Goal: Entertainment & Leisure: Consume media (video, audio)

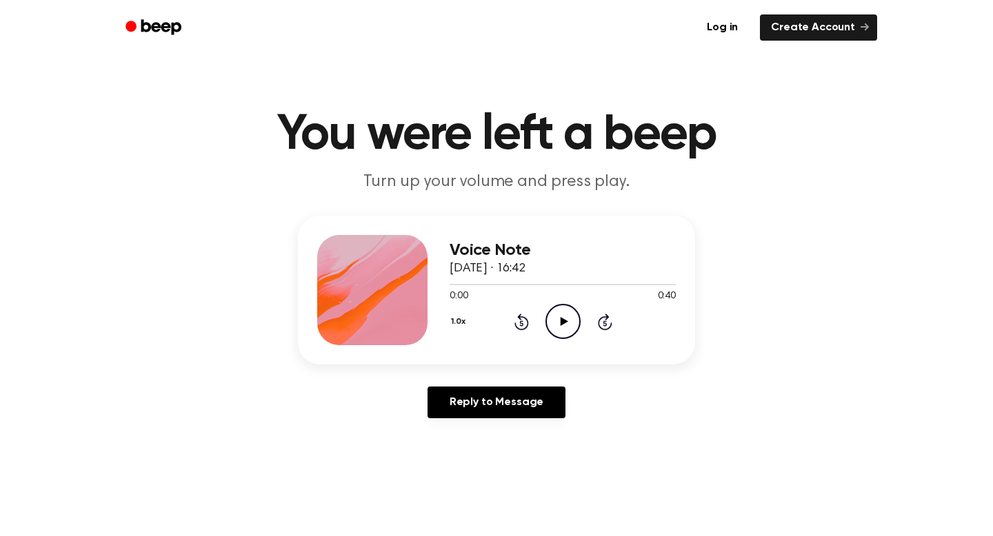
click at [567, 317] on icon "Play Audio" at bounding box center [562, 321] width 35 height 35
click at [565, 317] on icon at bounding box center [563, 321] width 6 height 9
click at [451, 285] on div at bounding box center [468, 284] width 38 height 1
click at [569, 322] on icon "Play Audio" at bounding box center [562, 321] width 35 height 35
click at [558, 323] on icon "Play Audio" at bounding box center [562, 321] width 35 height 35
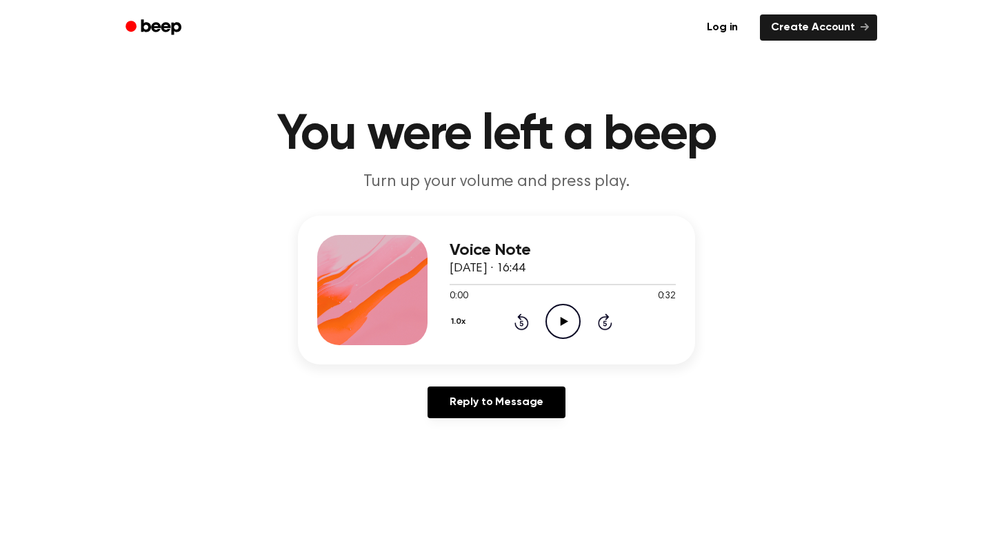
click at [682, 206] on main "You were left a beep Turn up your volume and press play. Voice Note [DATE] · 16…" at bounding box center [496, 425] width 993 height 850
click at [555, 326] on icon "Play Audio" at bounding box center [562, 321] width 35 height 35
click at [571, 323] on icon "Play Audio" at bounding box center [562, 321] width 35 height 35
click at [597, 285] on div at bounding box center [531, 284] width 165 height 1
click at [574, 283] on div at bounding box center [562, 283] width 226 height 11
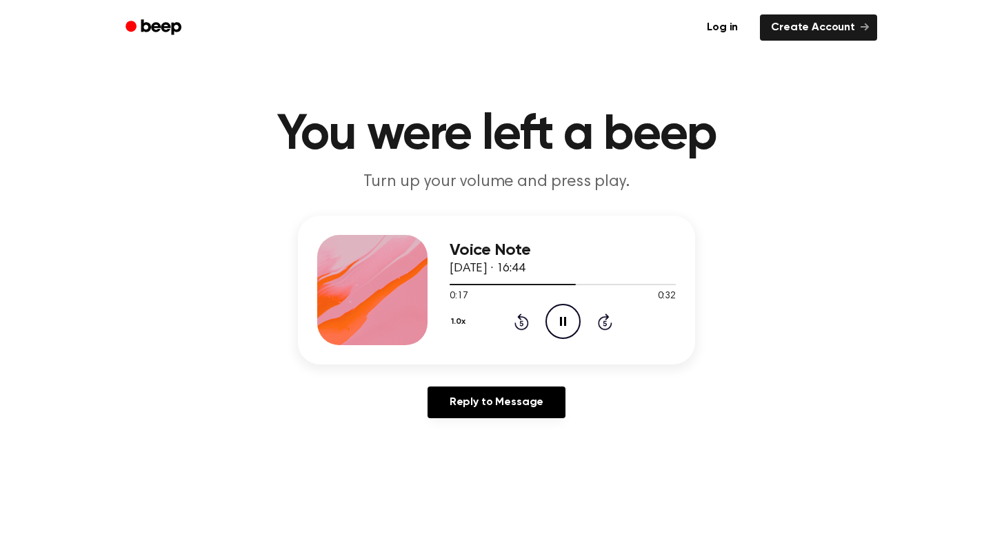
click at [557, 332] on icon "Pause Audio" at bounding box center [562, 321] width 35 height 35
click at [558, 283] on div at bounding box center [562, 283] width 226 height 11
click at [558, 318] on icon "Play Audio" at bounding box center [562, 321] width 35 height 35
click at [563, 284] on div at bounding box center [562, 284] width 226 height 1
click at [559, 311] on icon "Play Audio" at bounding box center [562, 321] width 35 height 35
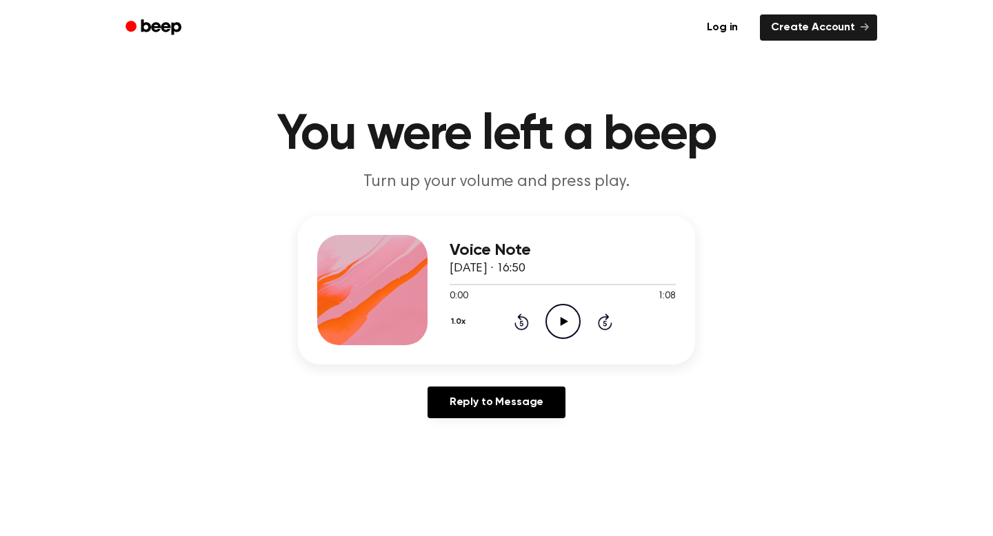
click at [570, 325] on icon "Play Audio" at bounding box center [562, 321] width 35 height 35
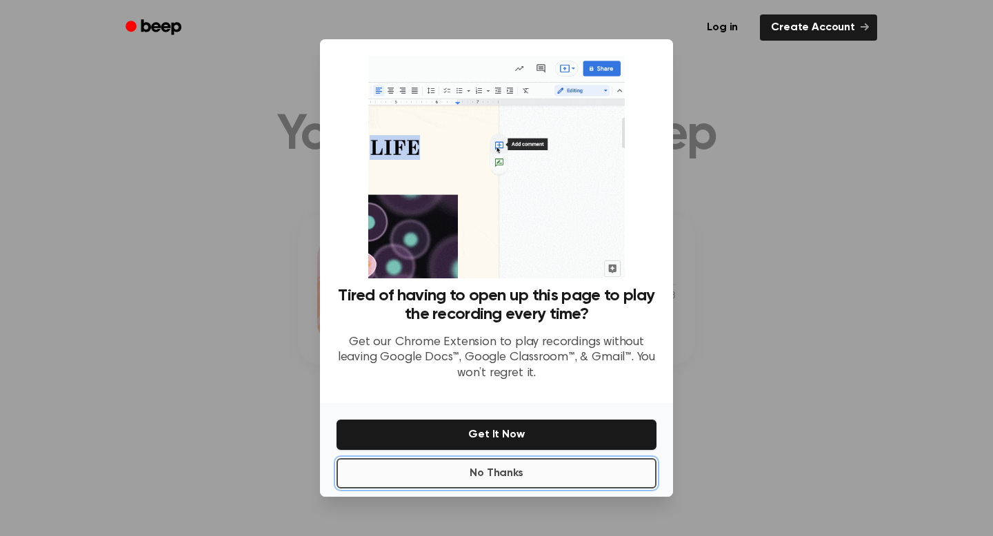
click at [491, 476] on button "No Thanks" at bounding box center [496, 473] width 320 height 30
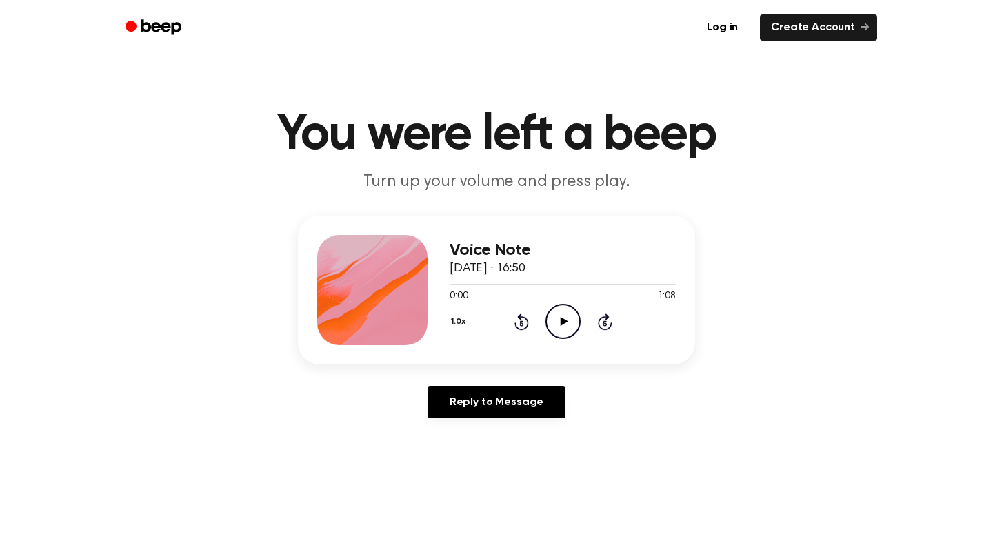
click at [576, 308] on icon "Play Audio" at bounding box center [562, 321] width 35 height 35
click at [561, 315] on icon "Play Audio" at bounding box center [562, 321] width 35 height 35
click at [561, 315] on icon "Pause Audio" at bounding box center [562, 321] width 35 height 35
click at [566, 315] on icon "Play Audio" at bounding box center [562, 321] width 35 height 35
click at [561, 334] on icon "Pause Audio" at bounding box center [562, 321] width 35 height 35
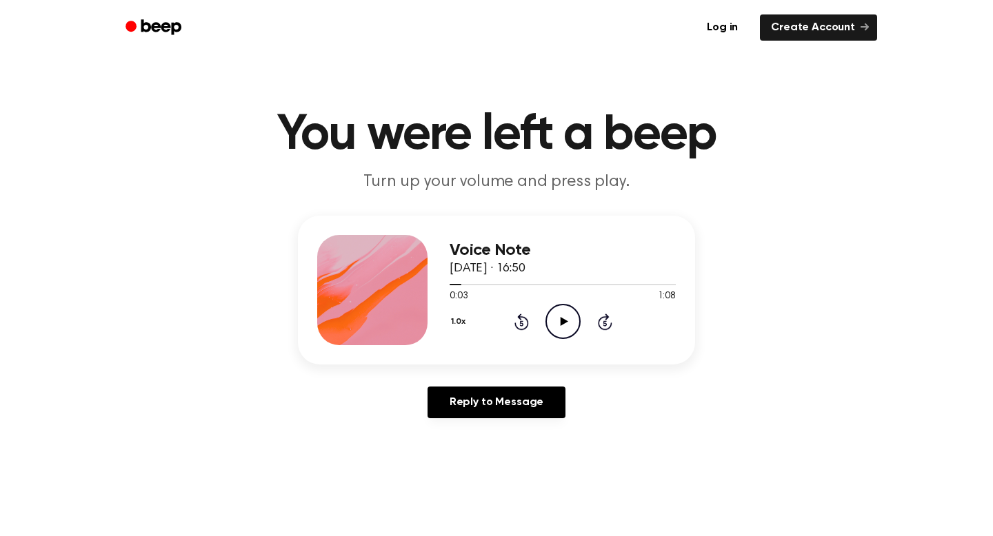
click at [555, 317] on icon "Play Audio" at bounding box center [562, 321] width 35 height 35
click at [487, 287] on div at bounding box center [562, 283] width 226 height 11
click at [506, 284] on div at bounding box center [562, 284] width 226 height 1
click at [551, 310] on circle at bounding box center [563, 322] width 34 height 34
